Goal: Task Accomplishment & Management: Manage account settings

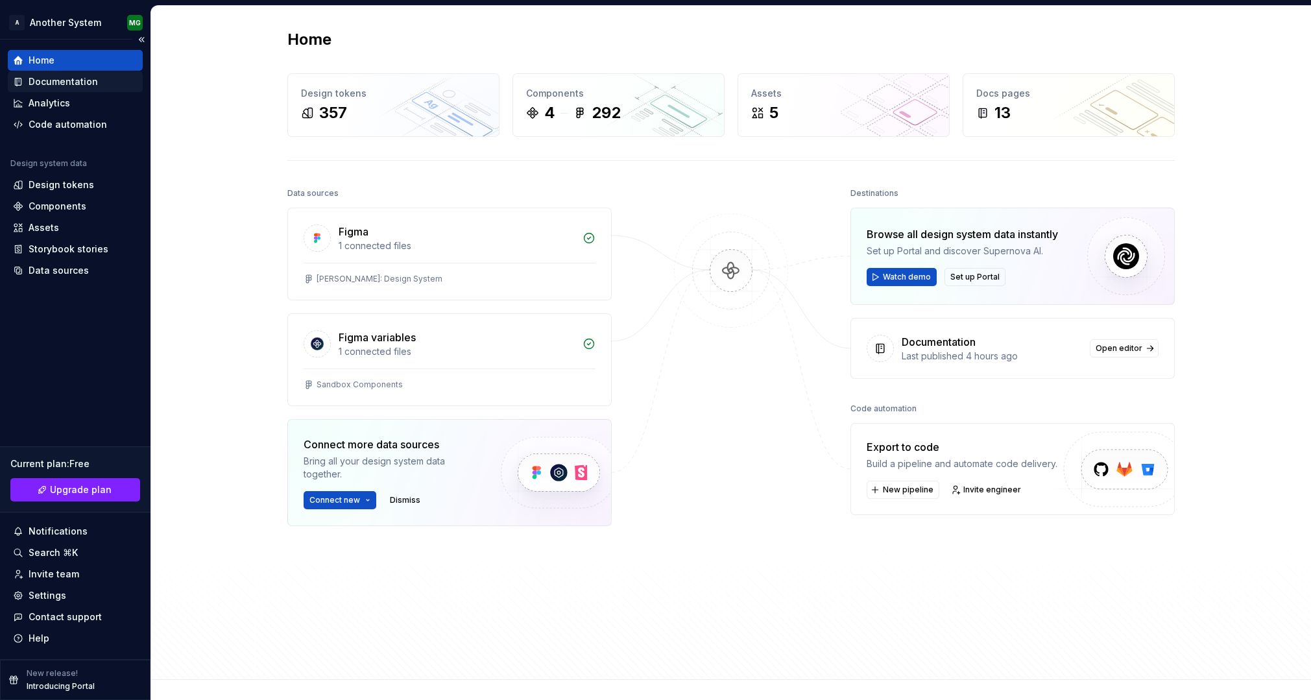
click at [87, 80] on div "Documentation" at bounding box center [63, 81] width 69 height 13
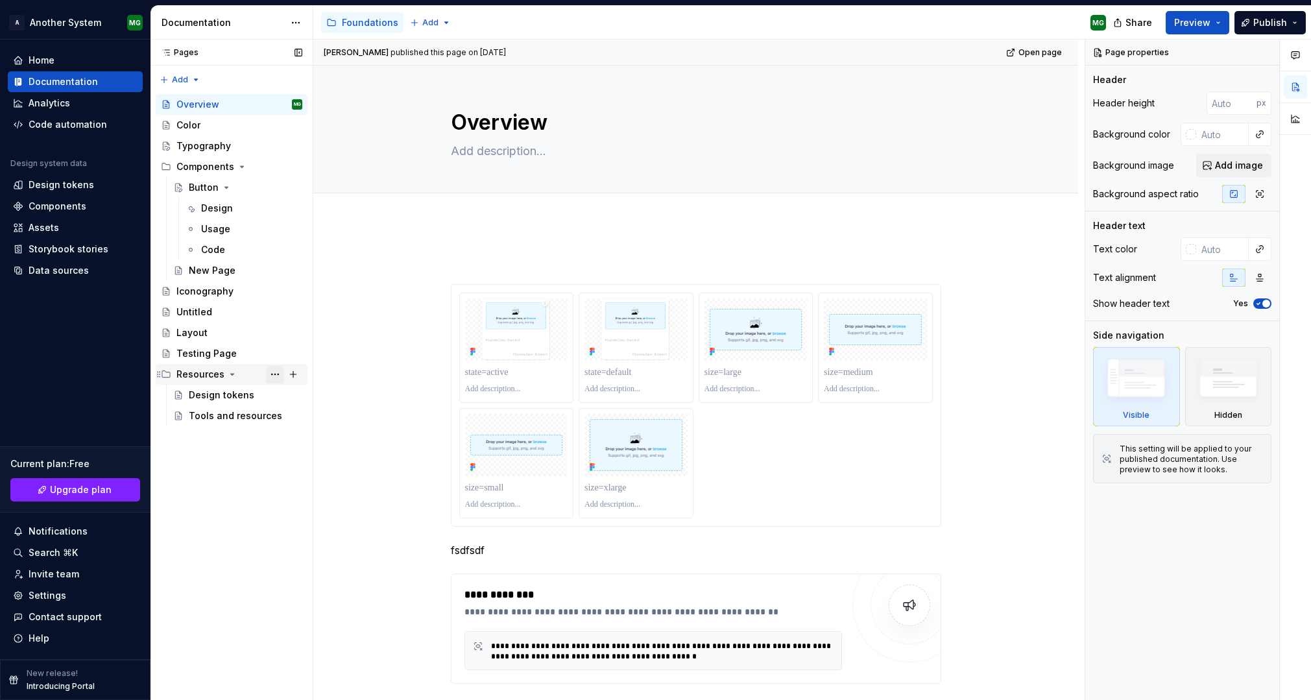
click at [273, 376] on button "Page tree" at bounding box center [275, 374] width 18 height 18
click at [274, 375] on div "Pages Pages Add Accessibility guide for tree Page tree. Navigate the tree with …" at bounding box center [231, 370] width 162 height 661
click at [1192, 19] on span "Preview" at bounding box center [1192, 22] width 36 height 13
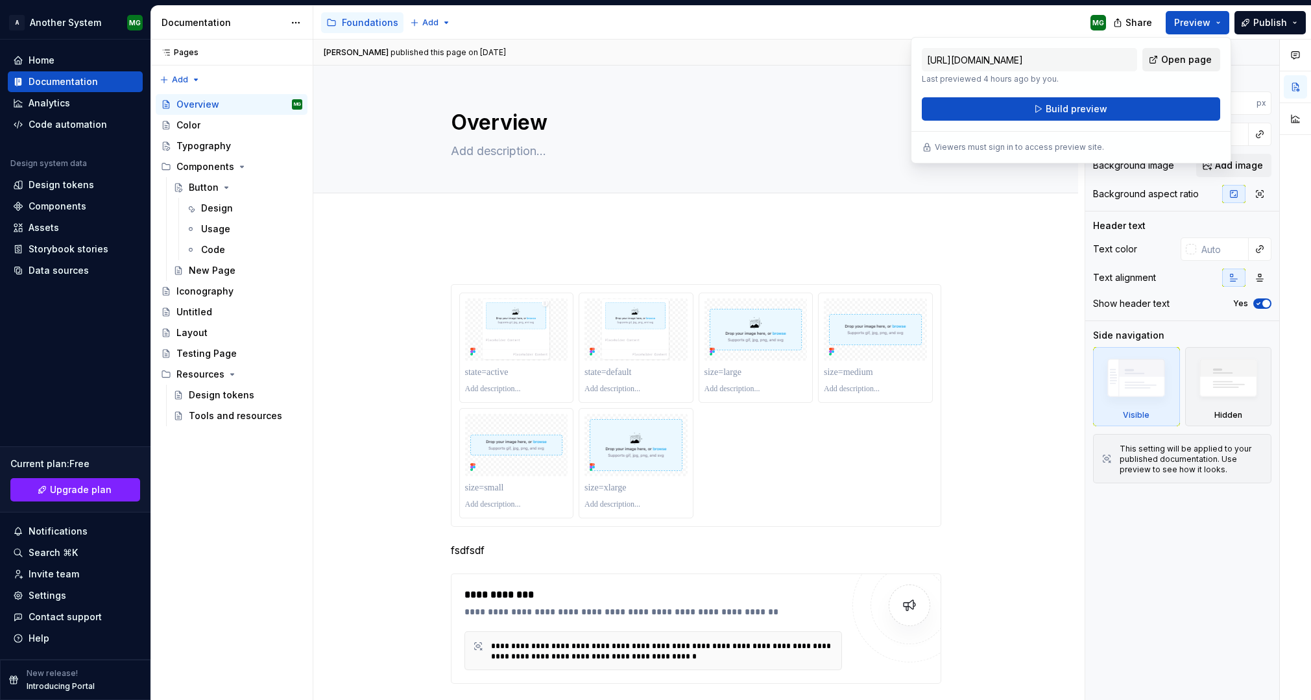
click at [1182, 61] on span "Open page" at bounding box center [1186, 59] width 51 height 13
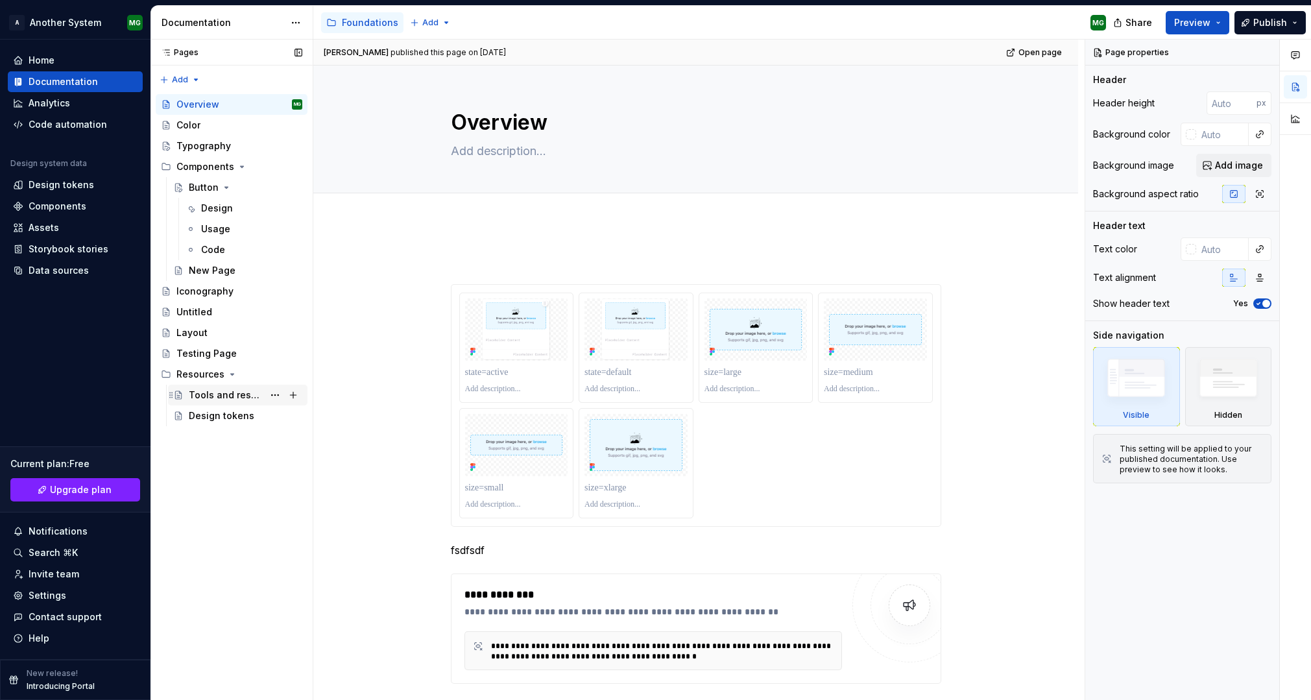
click at [202, 390] on div "Tools and resources" at bounding box center [226, 395] width 75 height 13
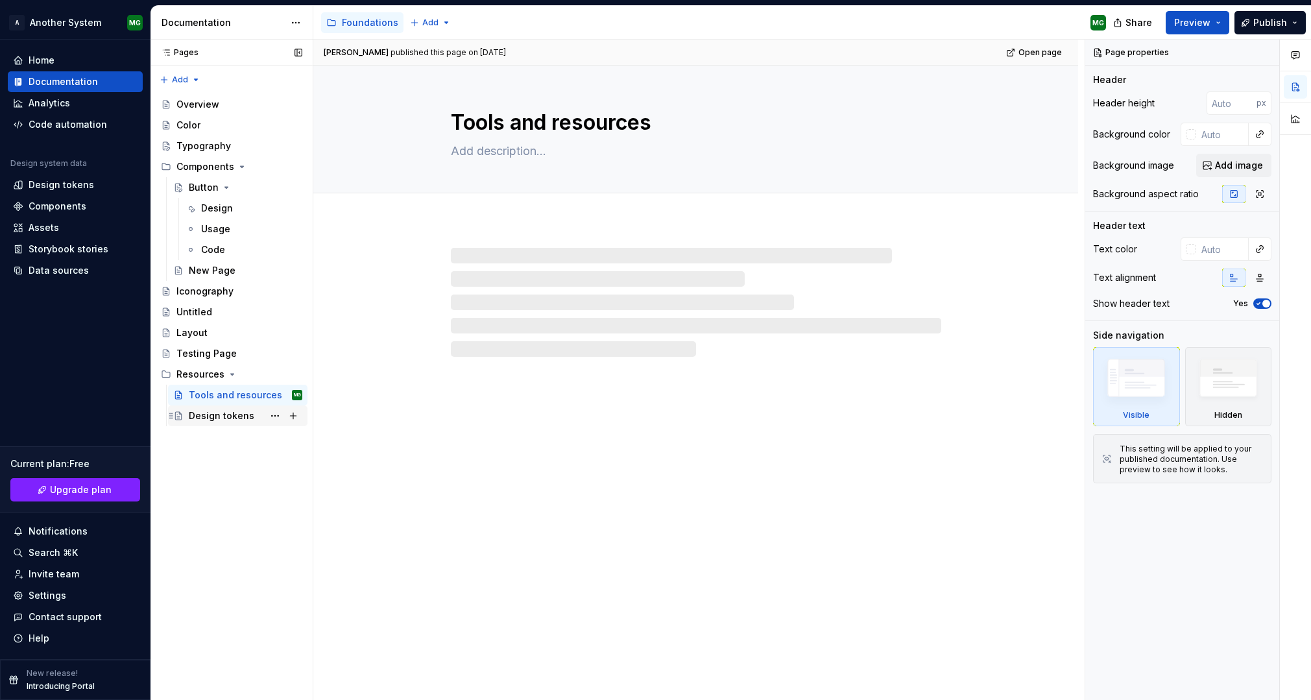
click at [224, 416] on div "Design tokens" at bounding box center [222, 415] width 66 height 13
click at [206, 376] on div "Resources" at bounding box center [200, 374] width 48 height 13
click at [193, 375] on div "Resources" at bounding box center [200, 374] width 48 height 13
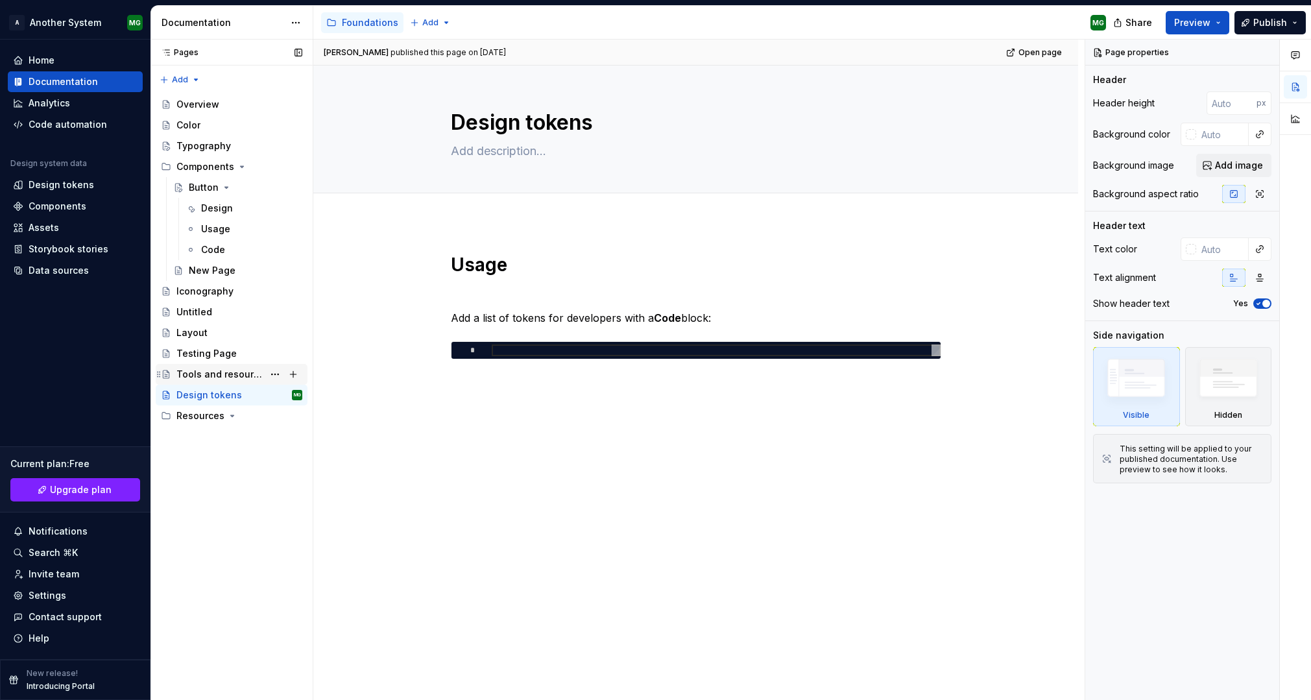
click at [210, 368] on div "Tools and resources" at bounding box center [219, 374] width 87 height 13
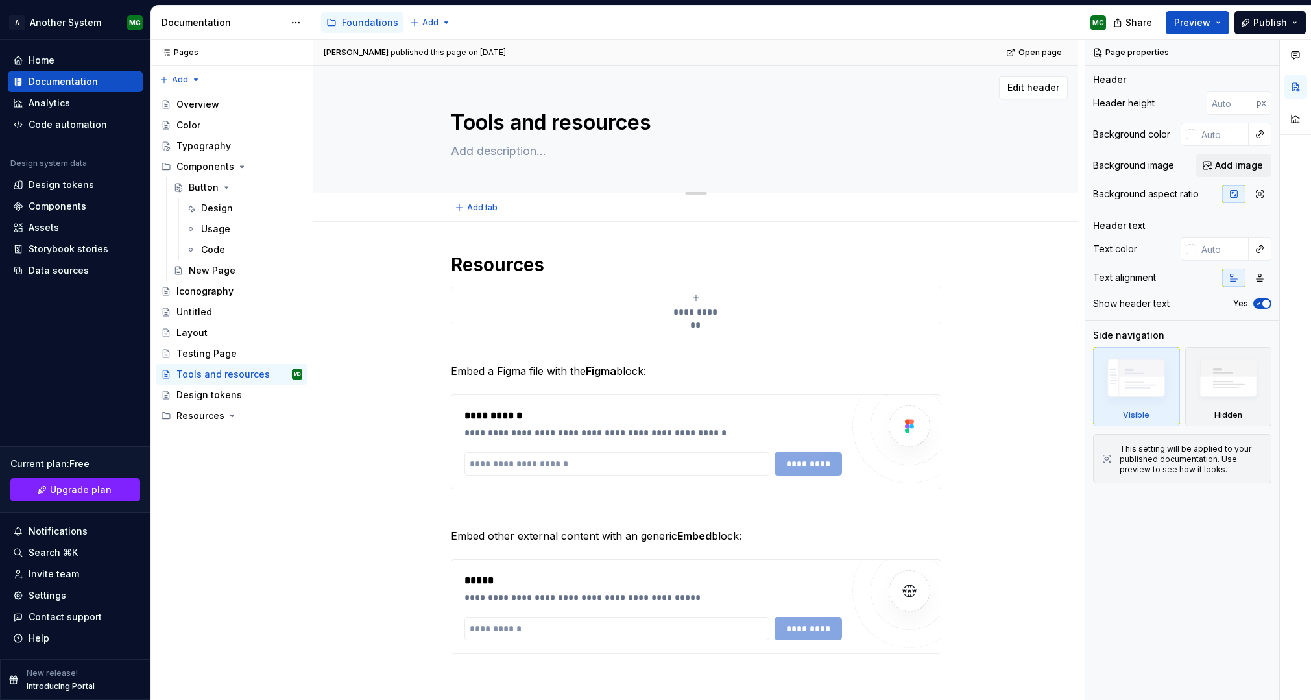
click at [499, 128] on textarea "Tools and resources" at bounding box center [693, 122] width 490 height 31
click at [204, 409] on div "Resources" at bounding box center [200, 415] width 48 height 13
click at [208, 414] on div "Resources" at bounding box center [200, 415] width 48 height 13
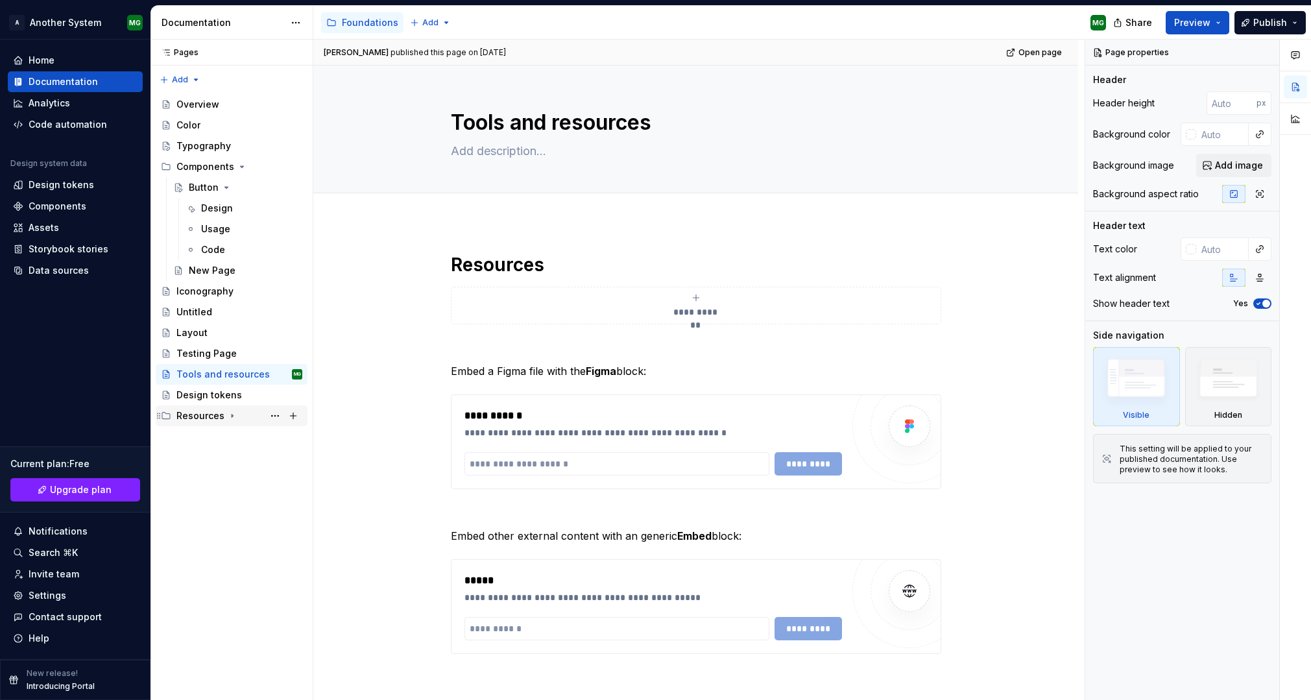
click at [209, 414] on div "Resources" at bounding box center [200, 415] width 48 height 13
click at [0, 0] on button "Page tree" at bounding box center [0, 0] width 0 height 0
type textarea "*"
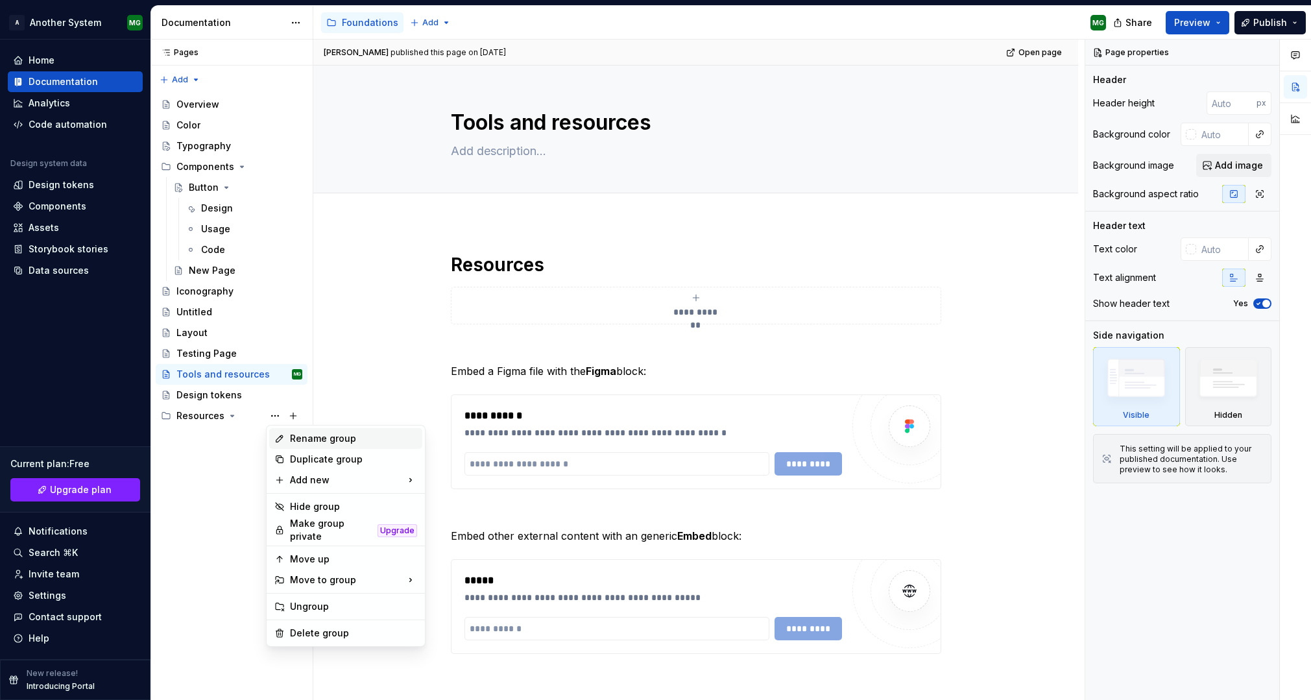
click at [315, 436] on div "Rename group" at bounding box center [353, 438] width 127 height 13
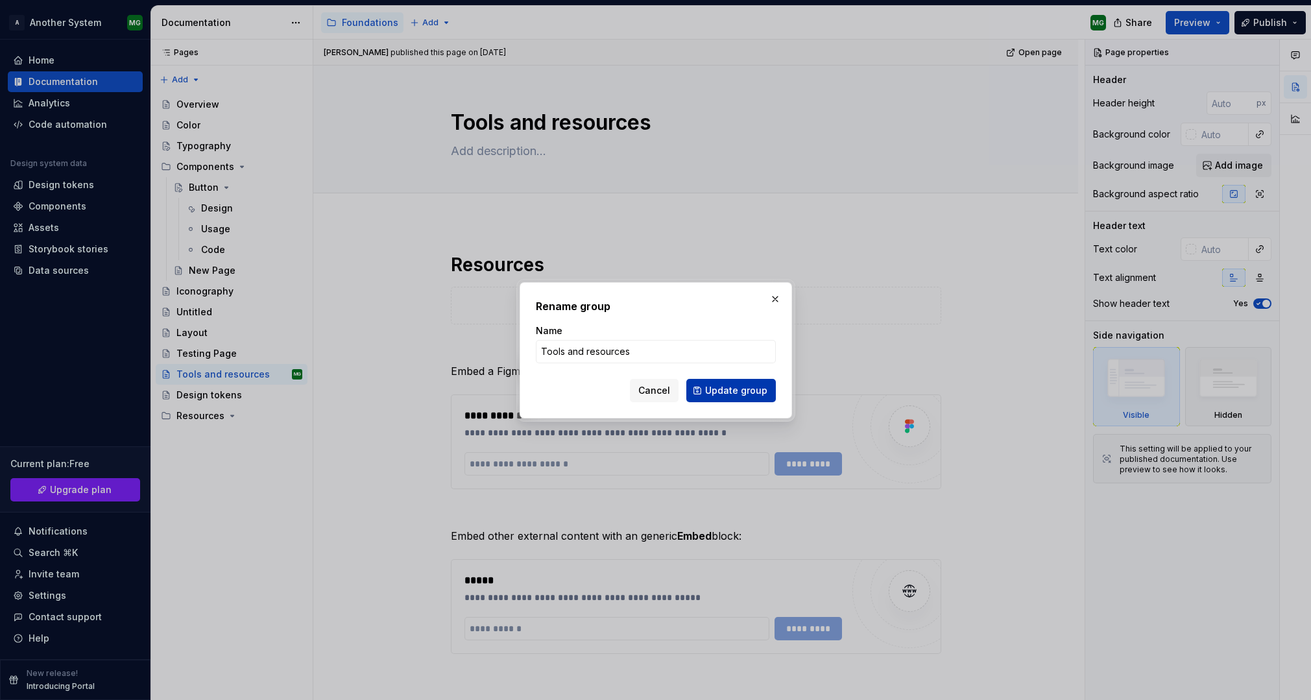
type input "Tools and resources"
click at [728, 395] on span "Update group" at bounding box center [736, 390] width 62 height 13
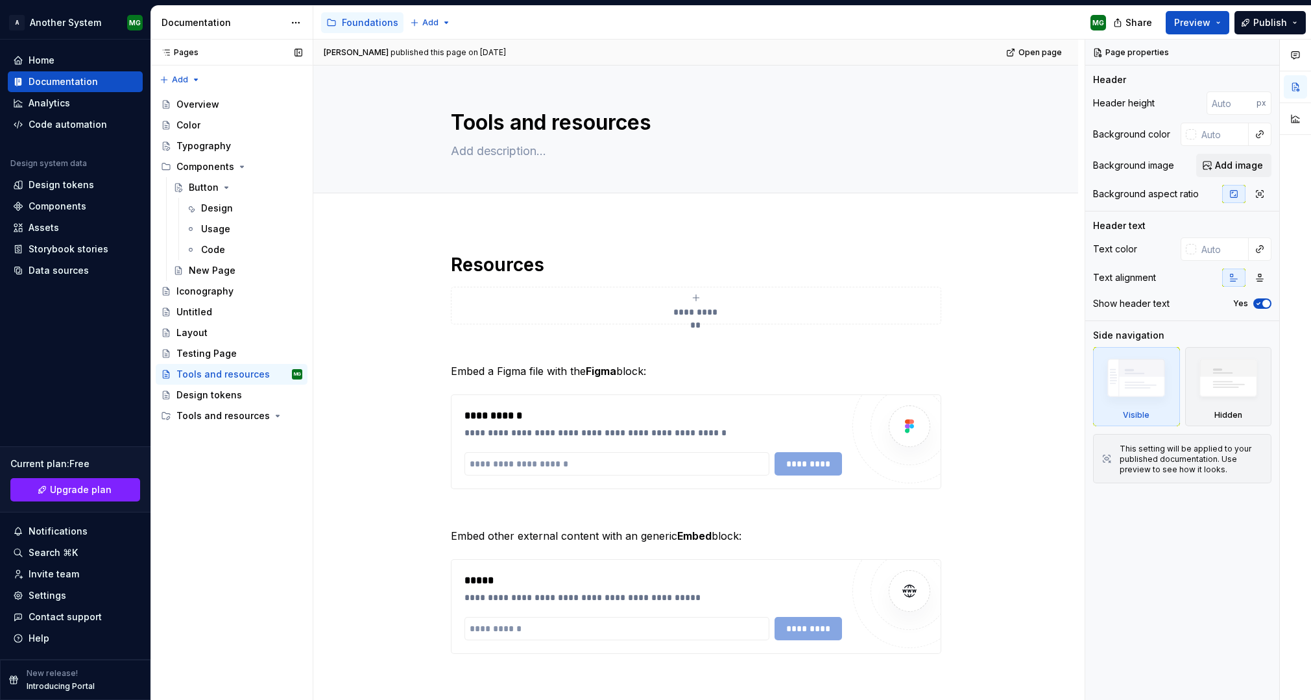
drag, startPoint x: 268, startPoint y: 464, endPoint x: 256, endPoint y: 462, distance: 12.4
click at [268, 464] on div "Pages Pages Add Accessibility guide for tree Page tree. Navigate the tree with …" at bounding box center [231, 370] width 162 height 661
click at [259, 420] on icon "Page tree" at bounding box center [258, 416] width 10 height 10
click at [221, 418] on div "Tools and resources" at bounding box center [213, 415] width 74 height 13
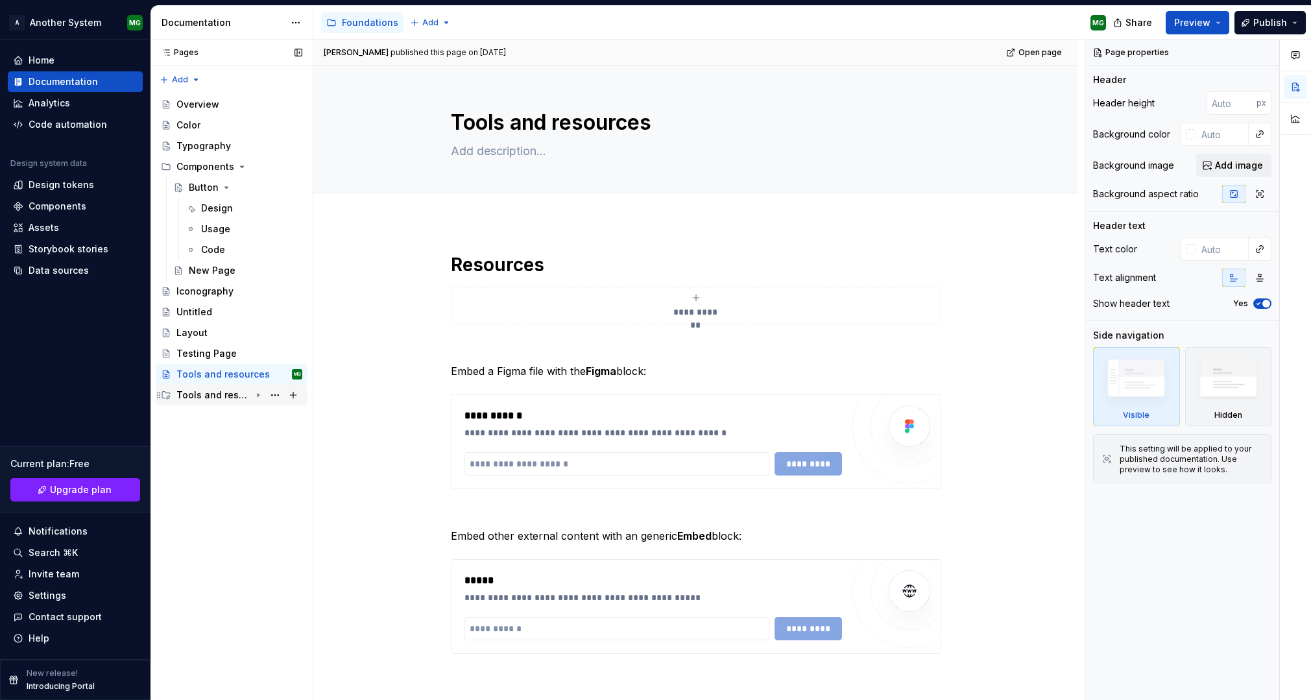
click at [253, 399] on icon "Page tree" at bounding box center [258, 395] width 10 height 10
click at [213, 395] on div "Tools and resources" at bounding box center [213, 395] width 74 height 13
click at [216, 394] on div "Tools and resources" at bounding box center [213, 395] width 74 height 13
click at [237, 393] on div "Tools and resources" at bounding box center [213, 395] width 74 height 13
click at [235, 394] on div "Tools and resources" at bounding box center [213, 395] width 74 height 13
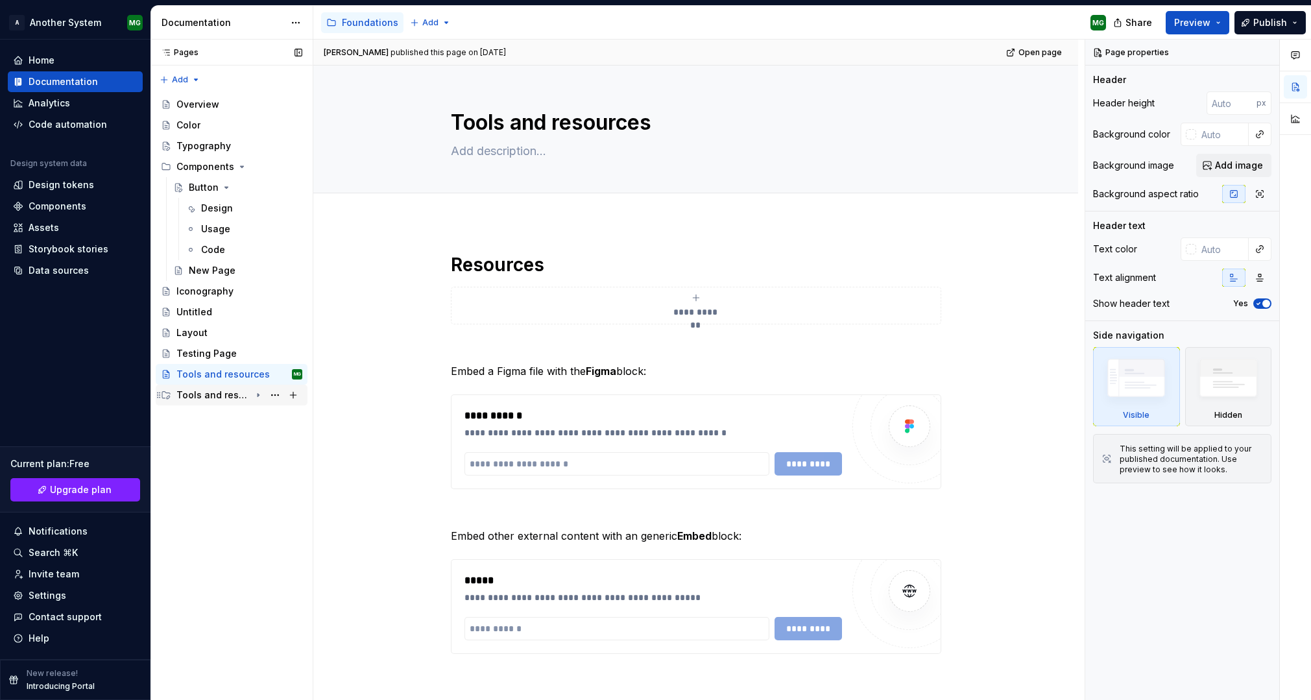
click at [235, 394] on div "Tools and resources" at bounding box center [213, 395] width 74 height 13
click at [230, 411] on div "Design tokens" at bounding box center [222, 415] width 66 height 13
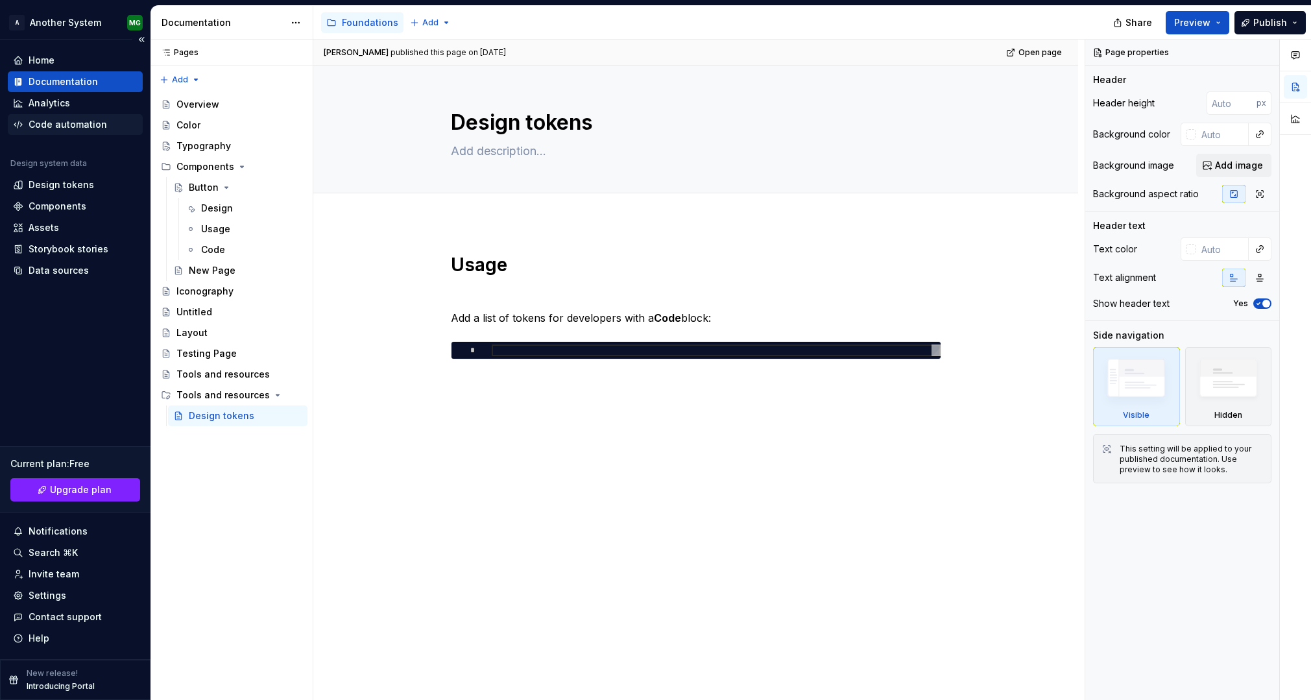
type textarea "*"
